Goal: Complete application form: Complete application form

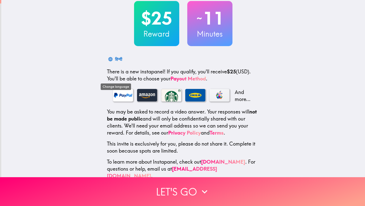
scroll to position [32, 0]
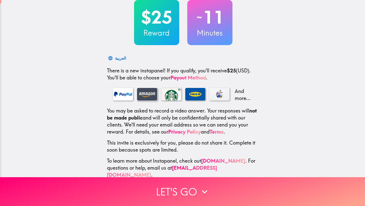
click at [142, 95] on div at bounding box center [147, 94] width 20 height 13
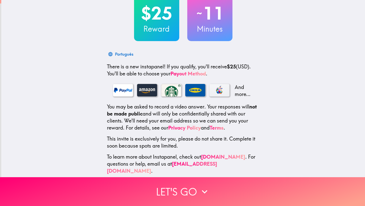
scroll to position [34, 0]
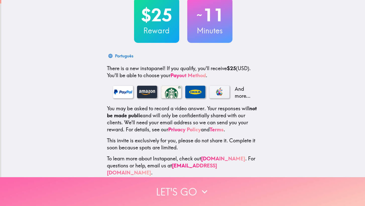
click at [182, 193] on button "Let's go" at bounding box center [182, 192] width 365 height 29
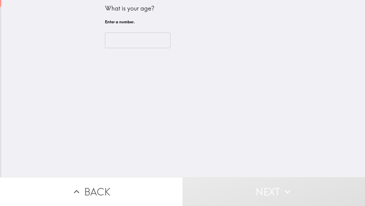
click at [135, 39] on input "number" at bounding box center [138, 41] width 66 height 16
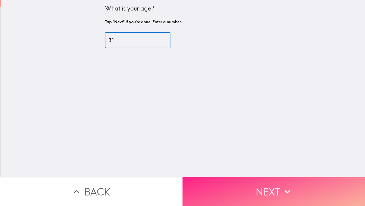
type input "31"
click at [250, 200] on button "Next" at bounding box center [274, 192] width 183 height 29
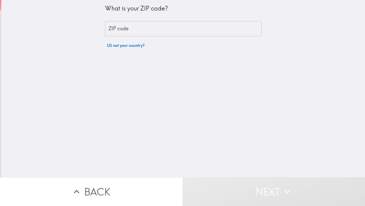
click at [141, 25] on input "ZIP code" at bounding box center [183, 29] width 157 height 16
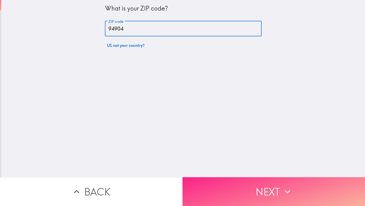
type input "94904"
click at [239, 185] on button "Next" at bounding box center [274, 192] width 183 height 29
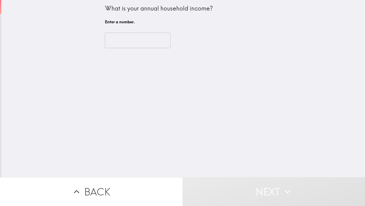
click at [129, 38] on input "number" at bounding box center [138, 41] width 66 height 16
type input "1"
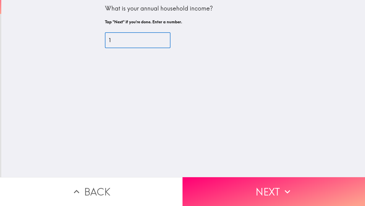
click at [164, 38] on input "1" at bounding box center [138, 41] width 66 height 16
click at [144, 42] on input "1" at bounding box center [138, 41] width 66 height 16
type input "300"
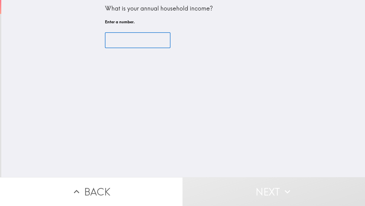
click at [247, 90] on div "What is your annual household income? Enter a number. ​" at bounding box center [183, 89] width 364 height 178
click at [139, 41] on input "number" at bounding box center [138, 41] width 66 height 16
click at [168, 81] on div "What is your annual household income? Enter a number. ​ Enter a number." at bounding box center [183, 89] width 364 height 178
drag, startPoint x: 140, startPoint y: 42, endPoint x: 97, endPoint y: 40, distance: 43.2
click at [97, 41] on div "What is your annual household income? Enter a number. ​ Enter a number." at bounding box center [183, 89] width 364 height 178
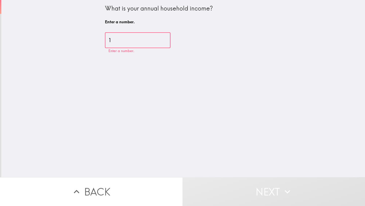
click at [165, 39] on input "1" at bounding box center [138, 41] width 66 height 16
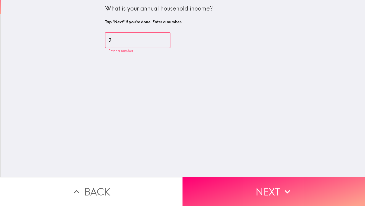
click at [165, 39] on input "2" at bounding box center [138, 41] width 66 height 16
click at [165, 39] on input "153" at bounding box center [138, 41] width 66 height 16
click at [127, 41] on input "153" at bounding box center [138, 41] width 66 height 16
type input "1"
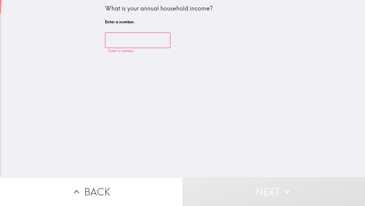
type input "4"
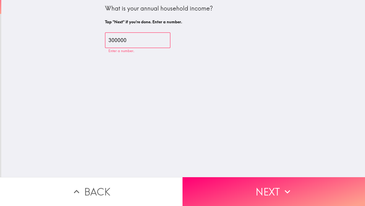
type input "300000"
click at [188, 91] on div "What is your annual household income? Tap "Next" if you're done. Enter a number…" at bounding box center [183, 89] width 364 height 178
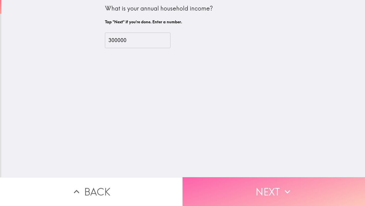
click at [230, 184] on button "Next" at bounding box center [274, 192] width 183 height 29
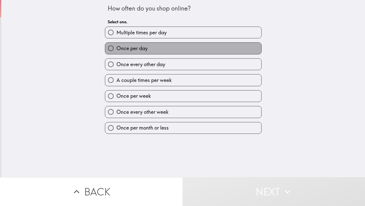
click at [164, 52] on label "Once per day" at bounding box center [183, 48] width 156 height 11
click at [116, 52] on input "Once per day" at bounding box center [110, 48] width 11 height 11
radio input "true"
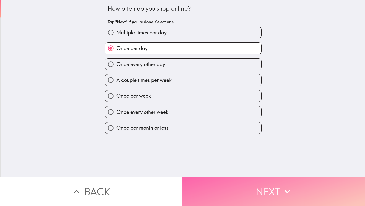
click at [239, 199] on button "Next" at bounding box center [274, 192] width 183 height 29
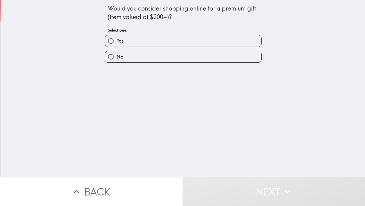
click at [179, 43] on label "Yes" at bounding box center [183, 40] width 156 height 11
click at [116, 43] on input "Yes" at bounding box center [110, 40] width 11 height 11
radio input "true"
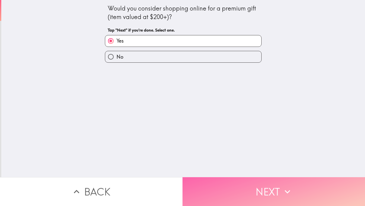
click at [250, 194] on button "Next" at bounding box center [274, 192] width 183 height 29
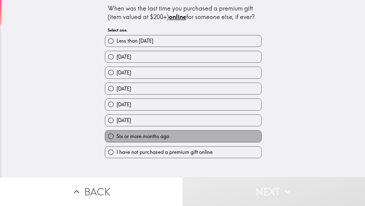
click at [154, 140] on span "Six or more months ago" at bounding box center [142, 136] width 53 height 7
click at [116, 140] on input "Six or more months ago" at bounding box center [110, 136] width 11 height 11
radio input "true"
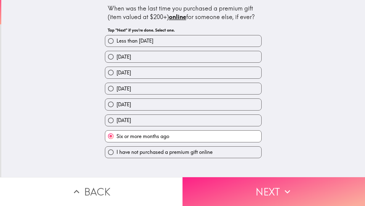
click at [227, 195] on button "Next" at bounding box center [274, 192] width 183 height 29
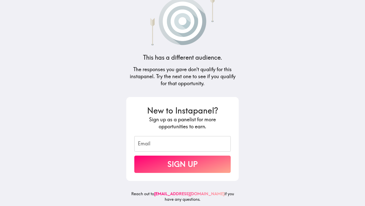
scroll to position [11, 0]
